Goal: Complete application form

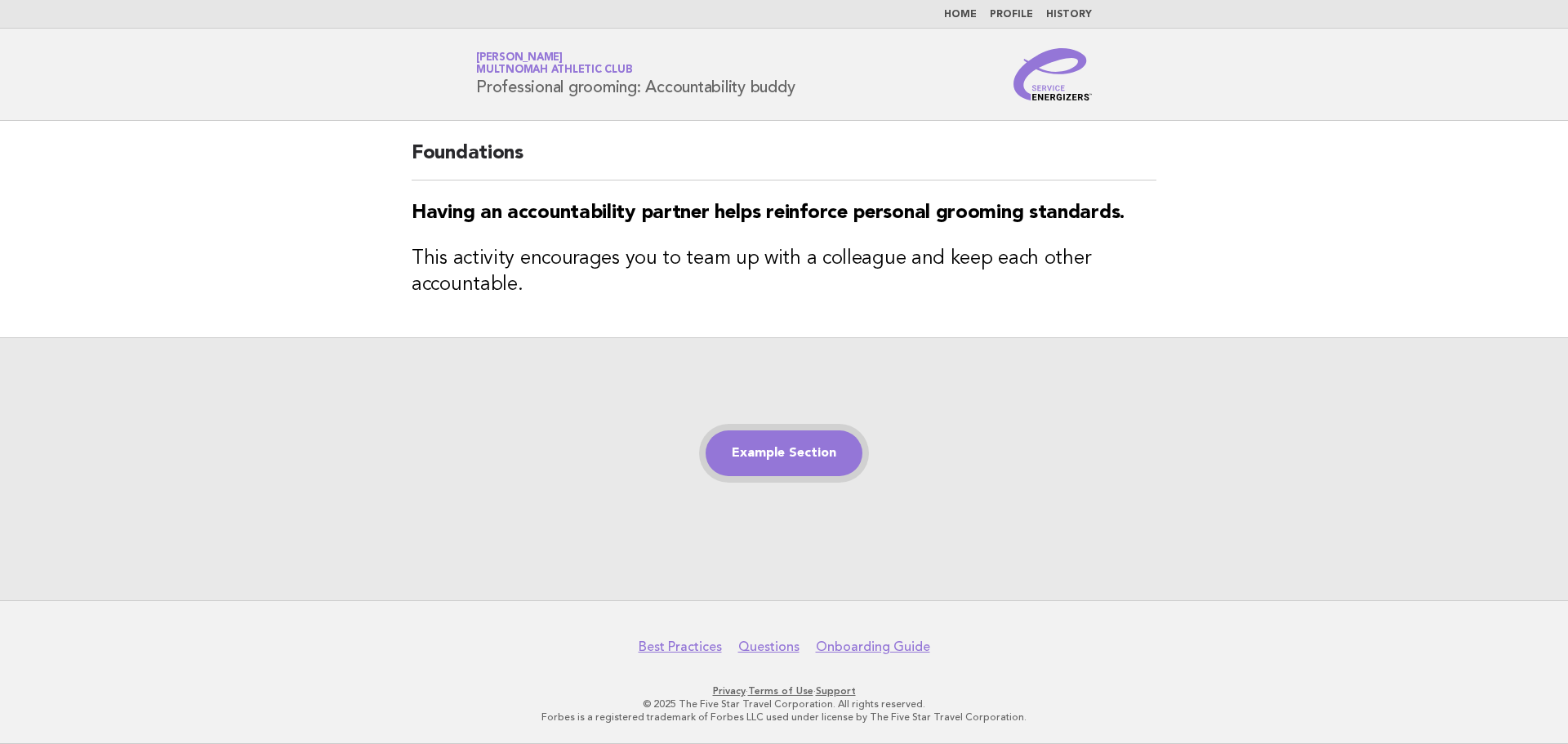
click at [802, 460] on link "Example Section" at bounding box center [784, 453] width 157 height 45
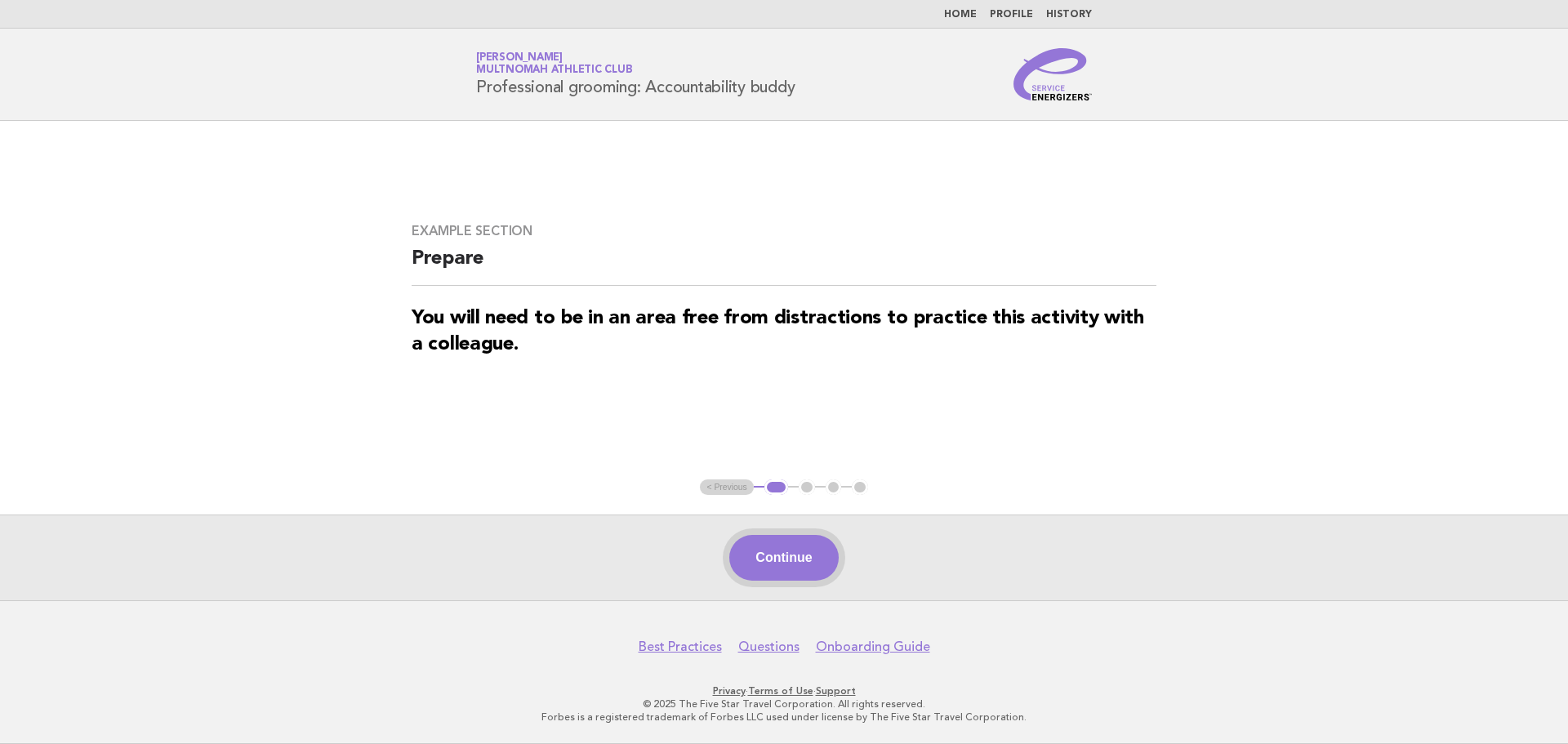
click at [812, 565] on button "Continue" at bounding box center [784, 558] width 109 height 45
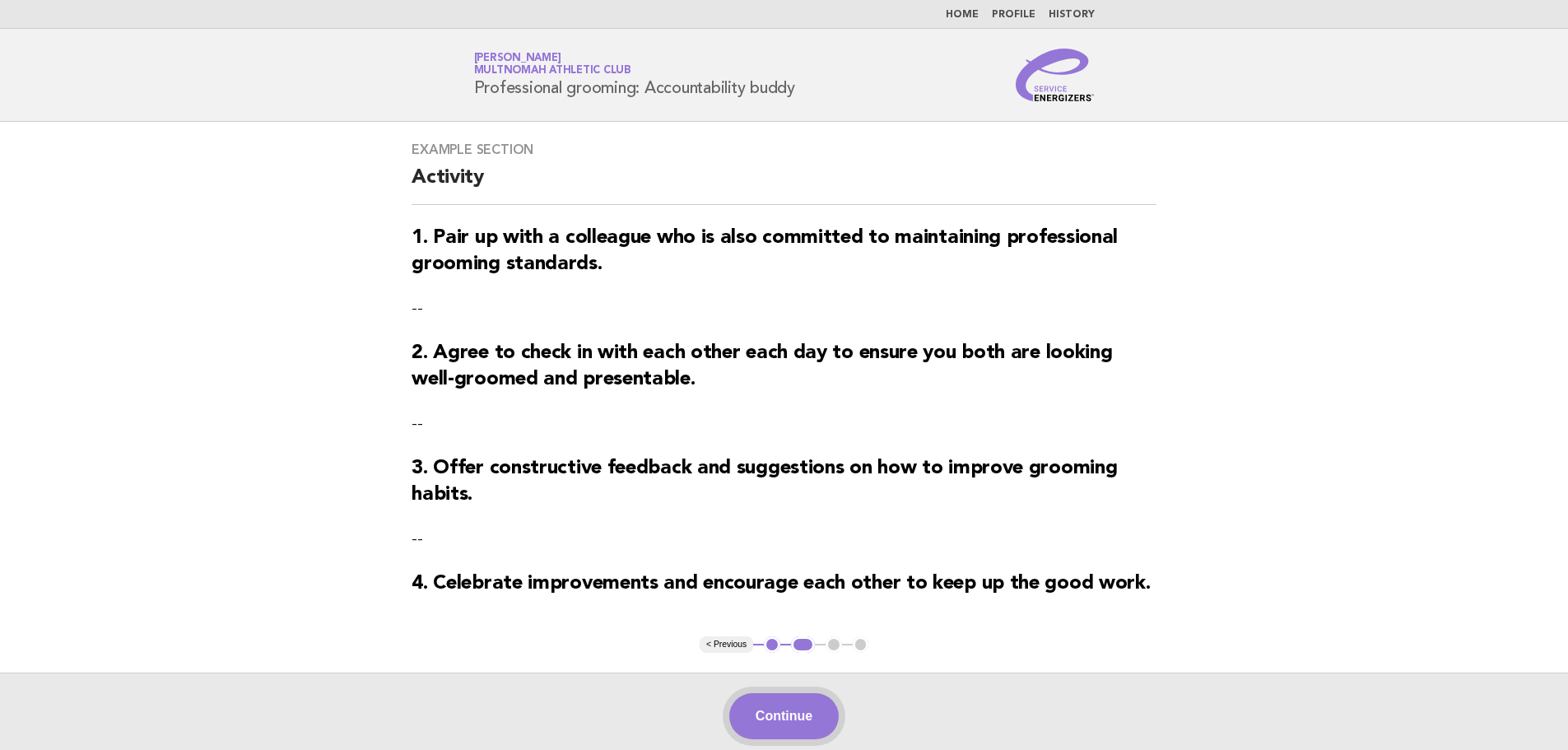
click at [768, 721] on button "Continue" at bounding box center [784, 716] width 110 height 46
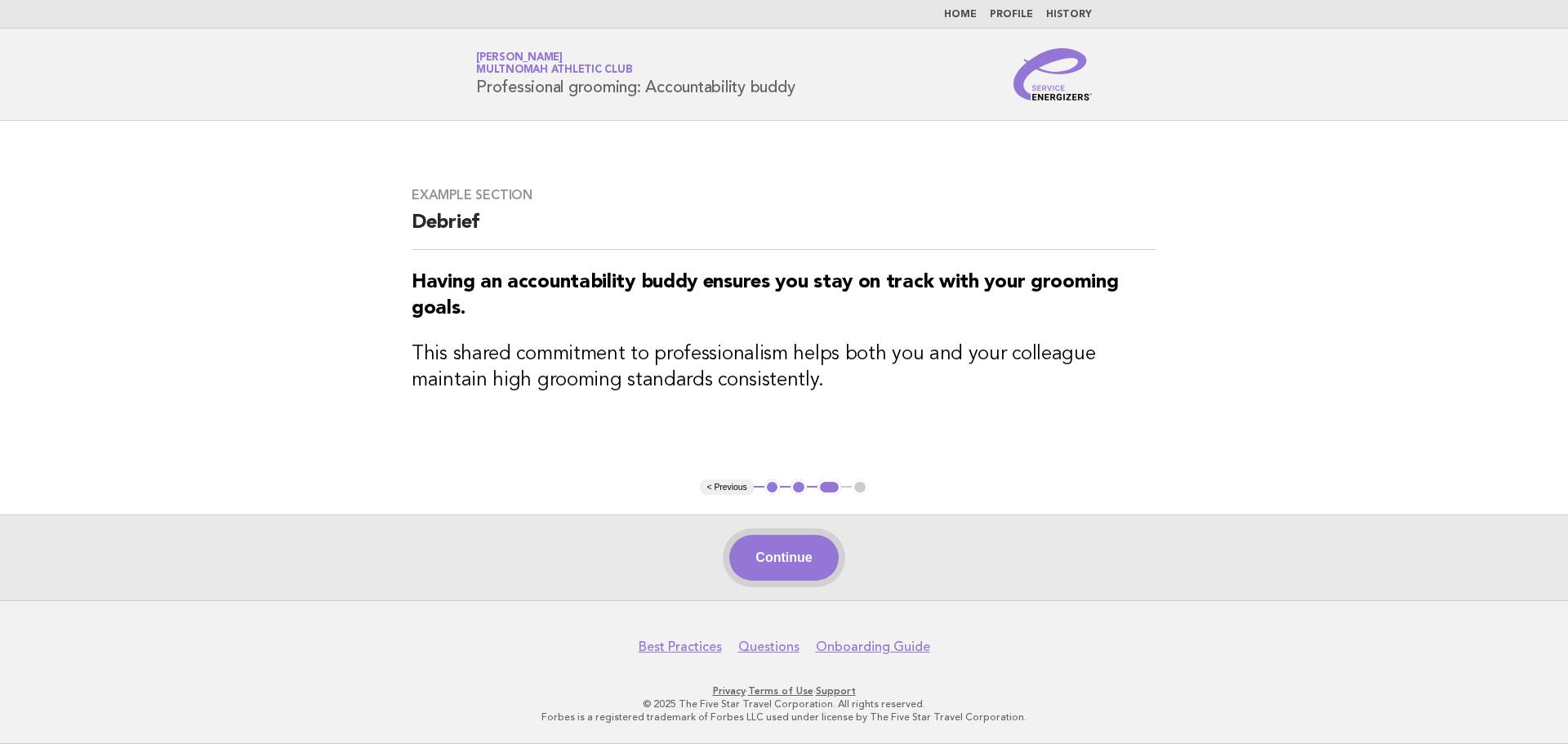
click at [811, 553] on button "Continue" at bounding box center [784, 558] width 109 height 45
